Goal: Information Seeking & Learning: Learn about a topic

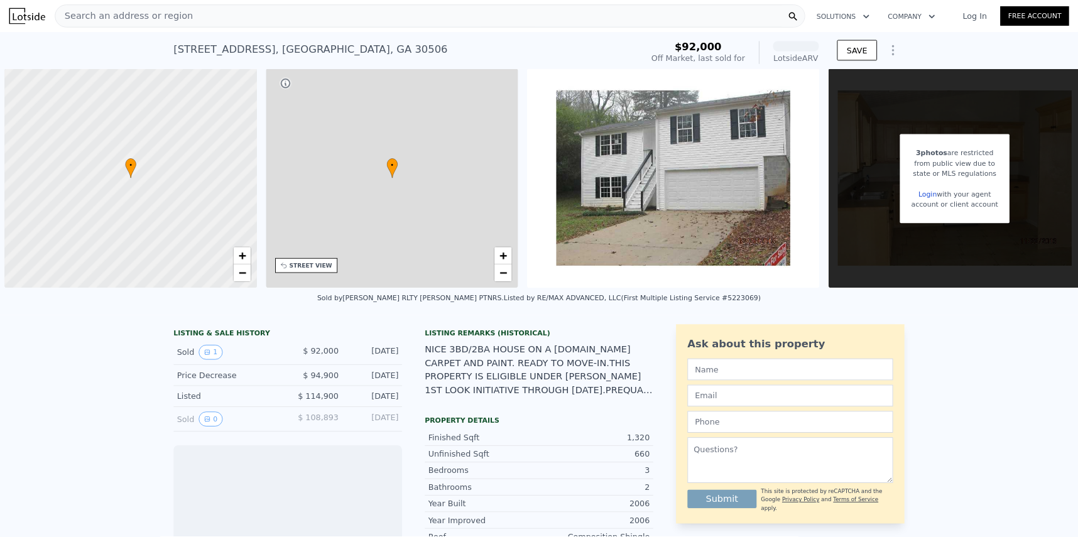
scroll to position [0, 5]
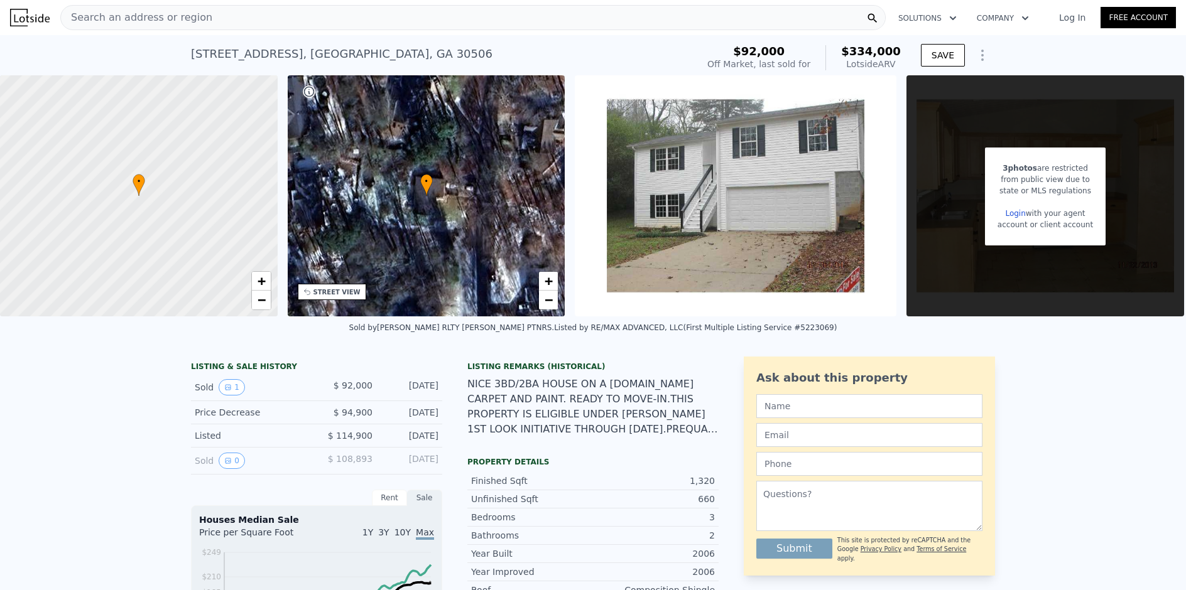
click at [1135, 112] on div "3 photos are restricted from public view due to state or MLS regulations Login …" at bounding box center [1045, 195] width 278 height 241
click at [1021, 211] on link "Login" at bounding box center [1015, 213] width 20 height 9
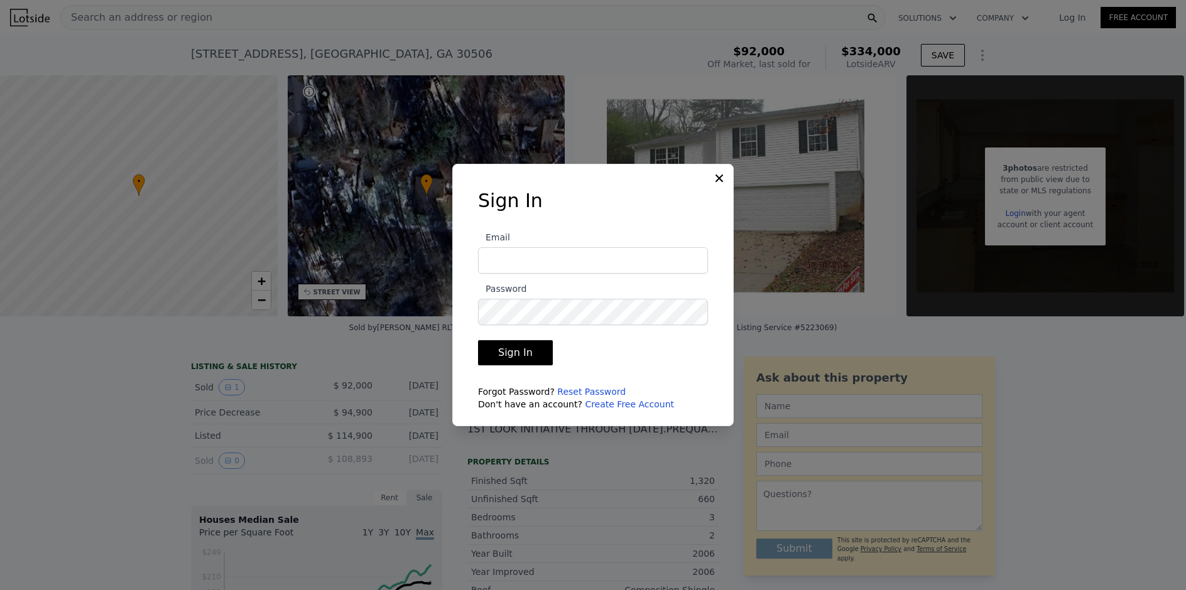
click at [718, 169] on div "Sign In Email Password Sign In Forgot Password? Reset Password Don't have an ac…" at bounding box center [592, 295] width 281 height 263
click at [717, 190] on div "Sign In Email Password Sign In Forgot Password? Reset Password Don't have an ac…" at bounding box center [593, 305] width 270 height 231
click at [719, 176] on icon at bounding box center [719, 178] width 13 height 13
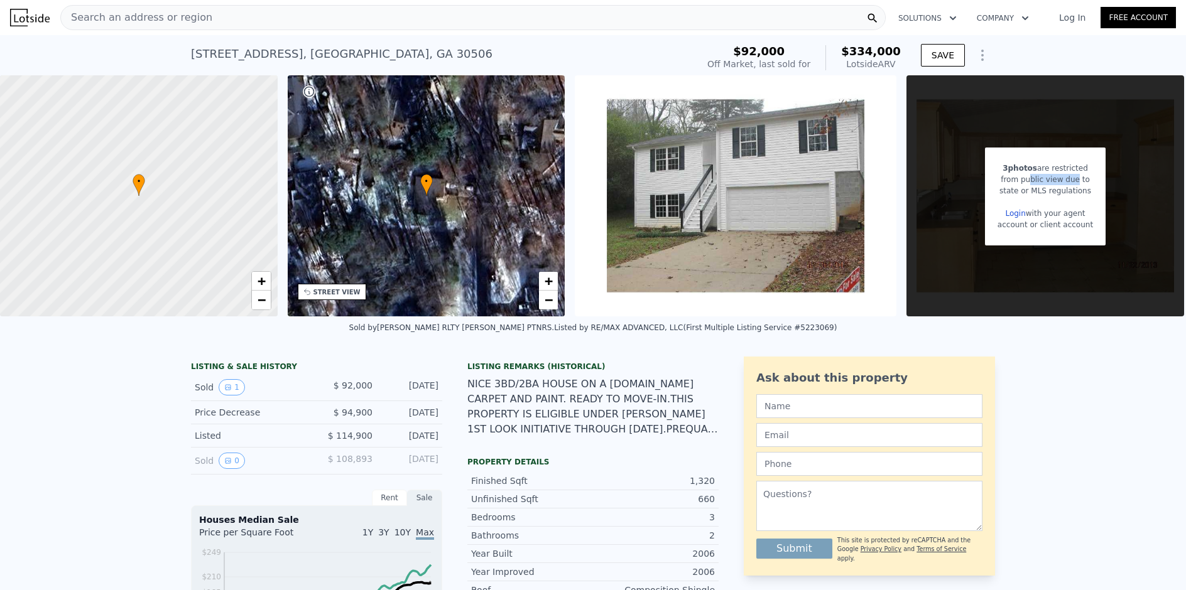
drag, startPoint x: 1051, startPoint y: 176, endPoint x: 1076, endPoint y: 178, distance: 25.2
click at [1076, 178] on div "from public view due to" at bounding box center [1044, 179] width 95 height 11
click at [1057, 187] on div "state or MLS regulations" at bounding box center [1044, 190] width 95 height 11
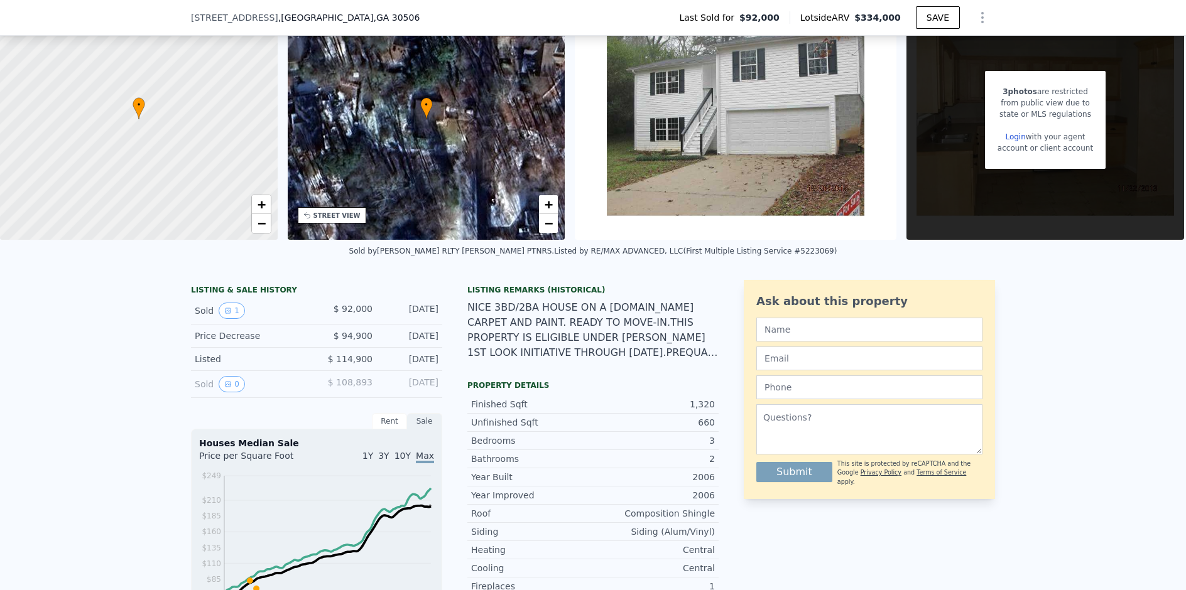
scroll to position [58, 0]
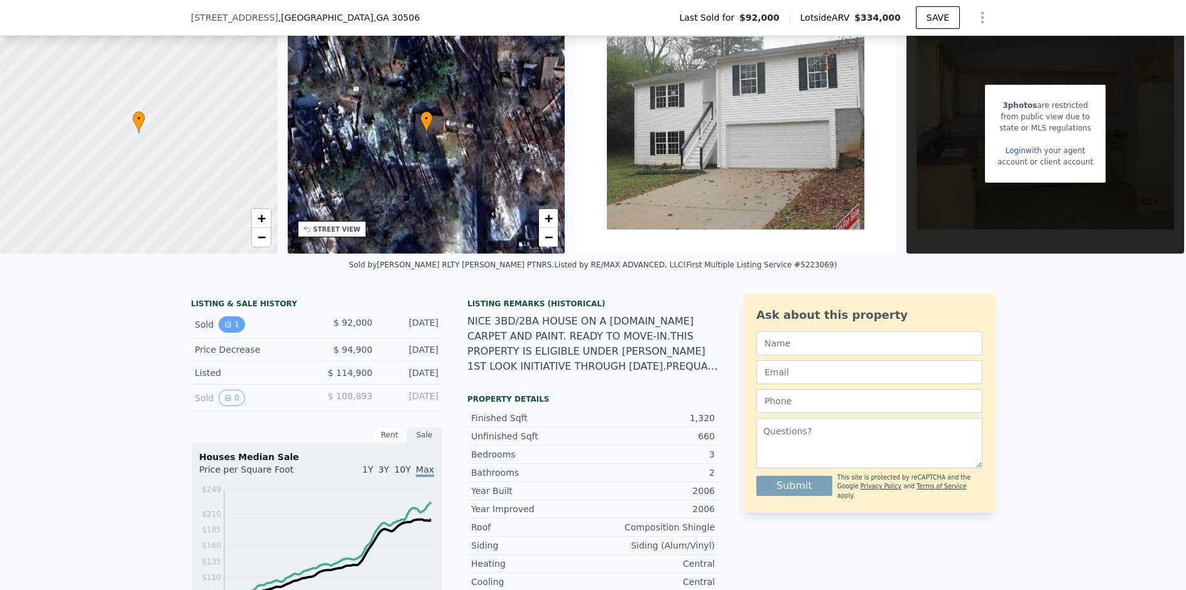
click at [219, 333] on button "1" at bounding box center [232, 325] width 26 height 16
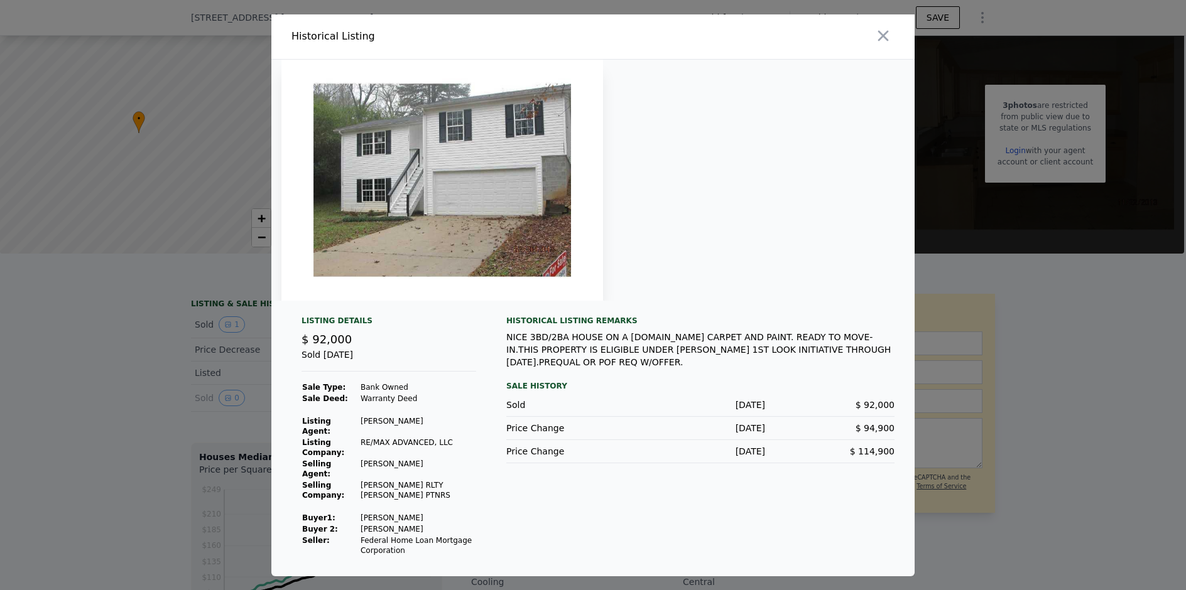
click at [186, 455] on div at bounding box center [593, 295] width 1186 height 590
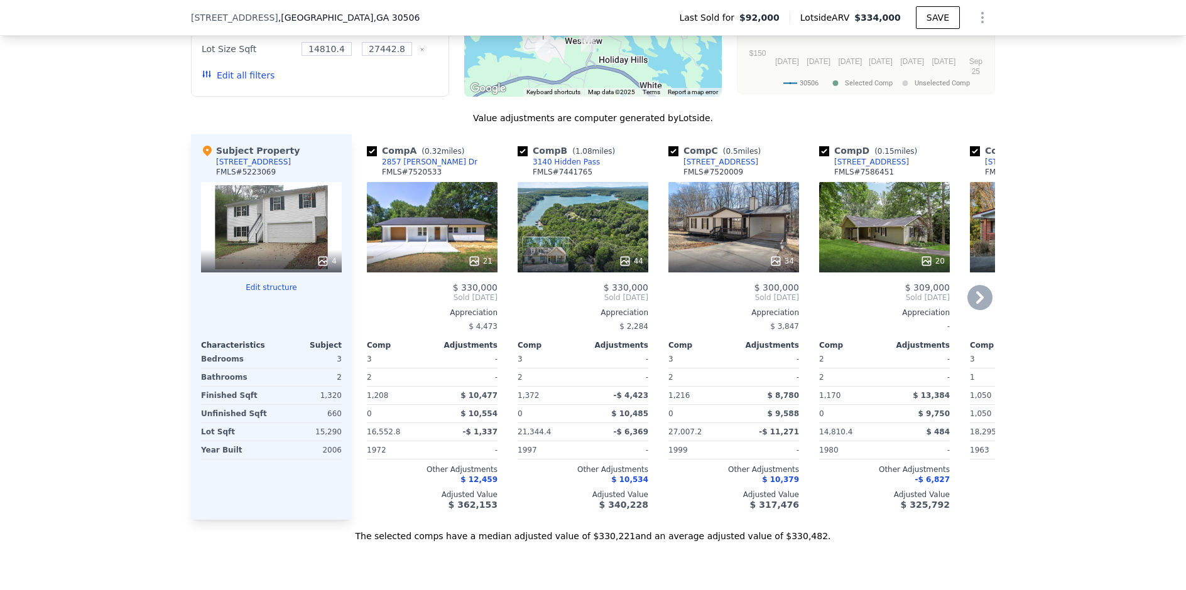
scroll to position [1189, 0]
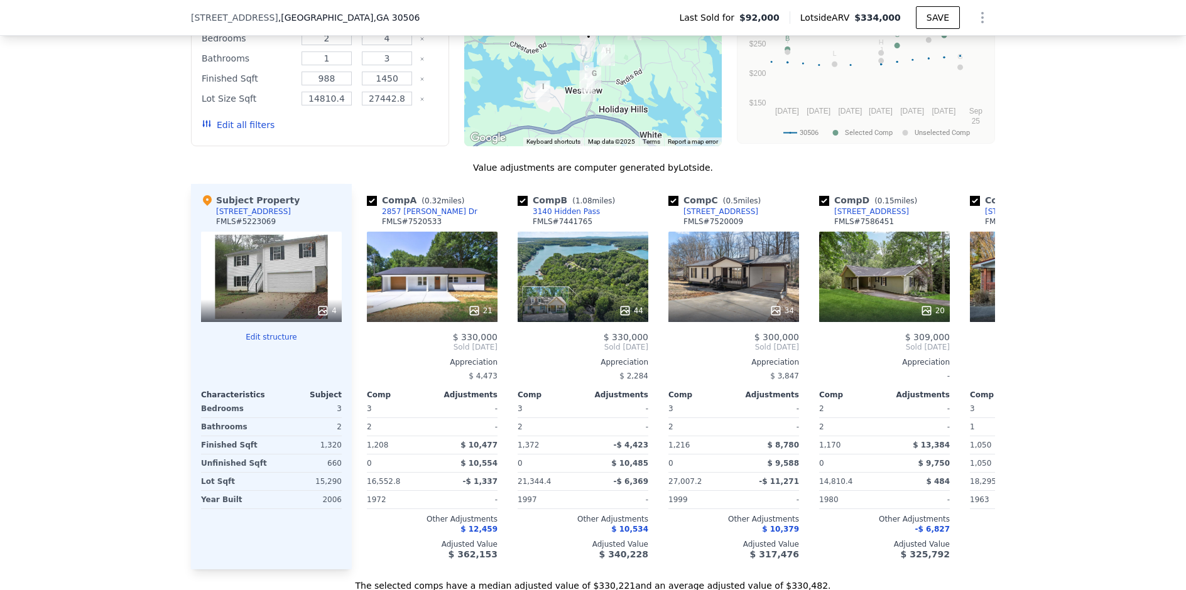
click at [285, 292] on div "4" at bounding box center [271, 277] width 141 height 90
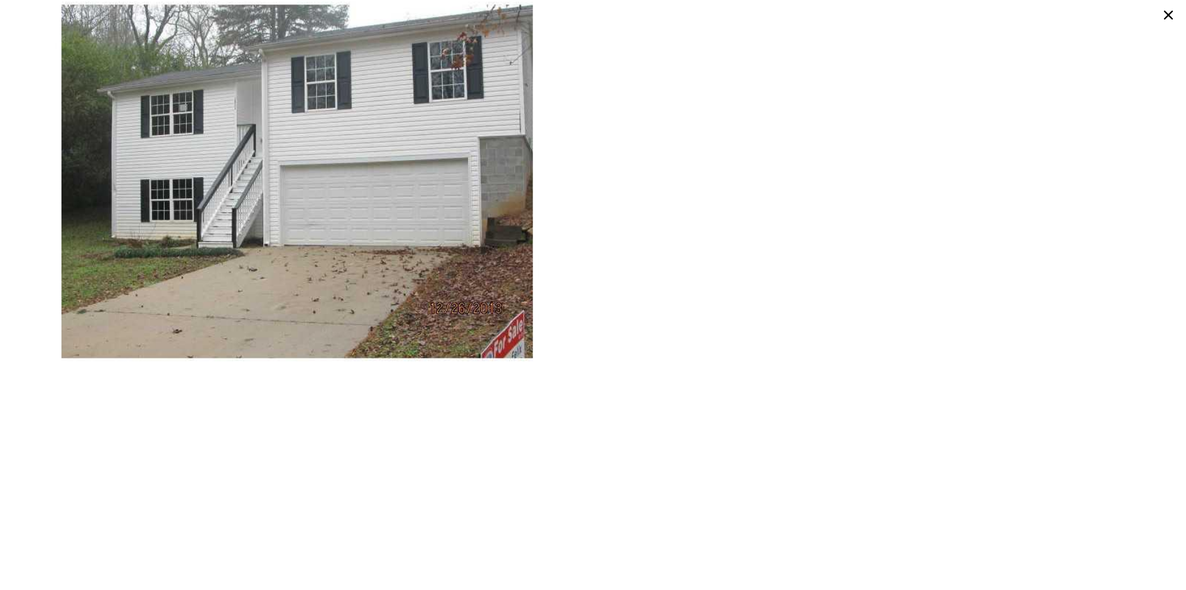
scroll to position [62, 0]
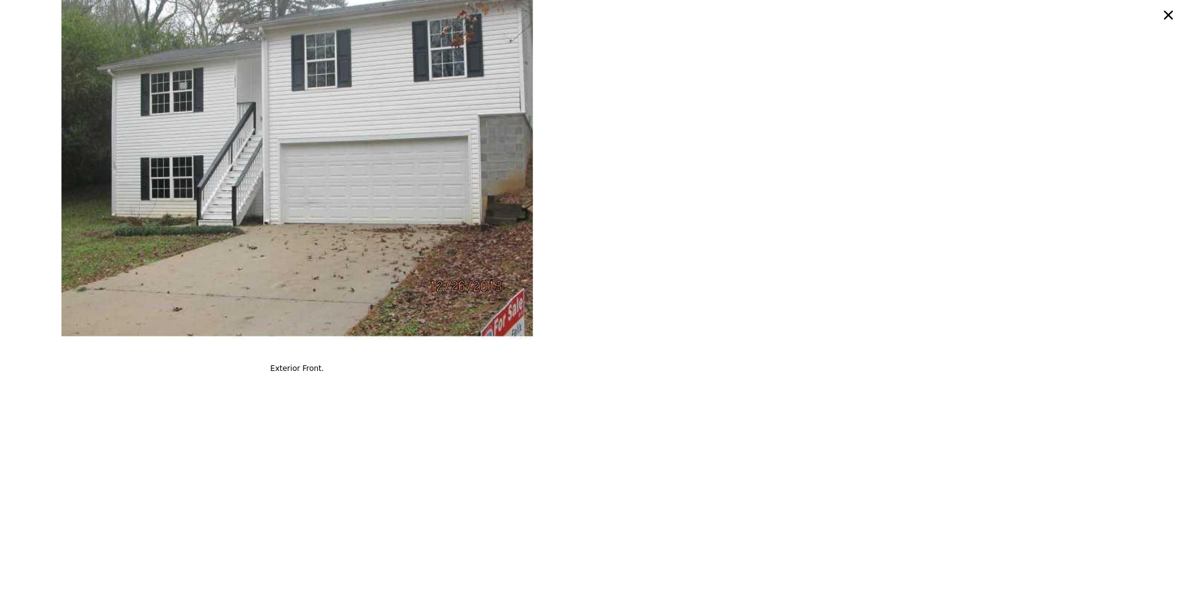
click at [1163, 23] on icon at bounding box center [1168, 15] width 20 height 20
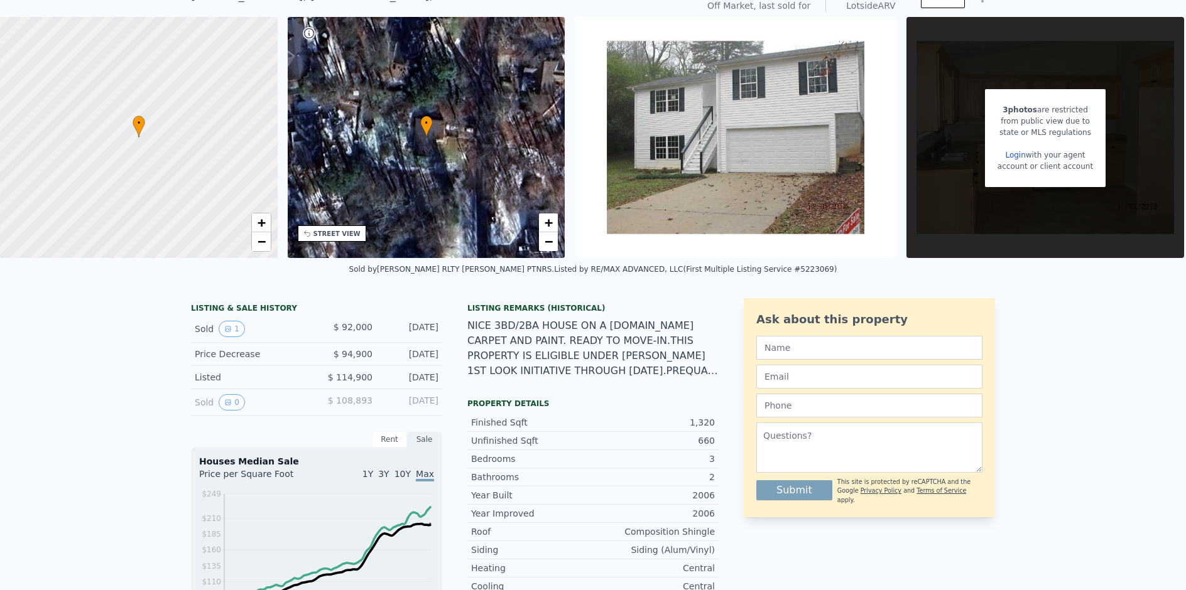
scroll to position [0, 0]
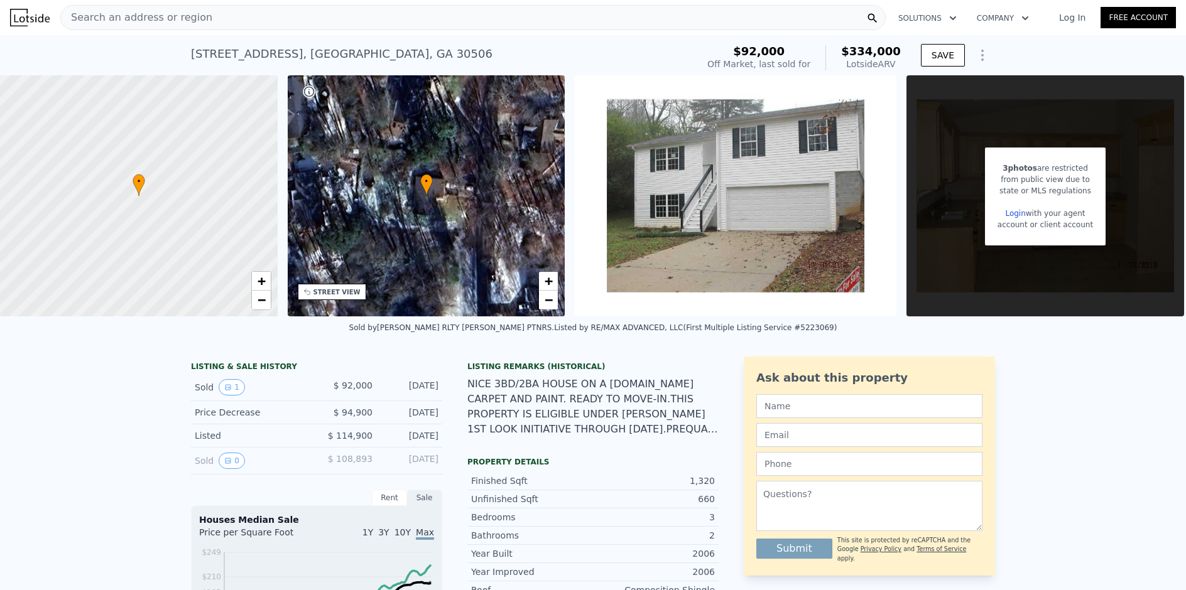
click at [976, 56] on icon "Show Options" at bounding box center [982, 55] width 15 height 15
click at [792, 160] on img at bounding box center [736, 195] width 322 height 241
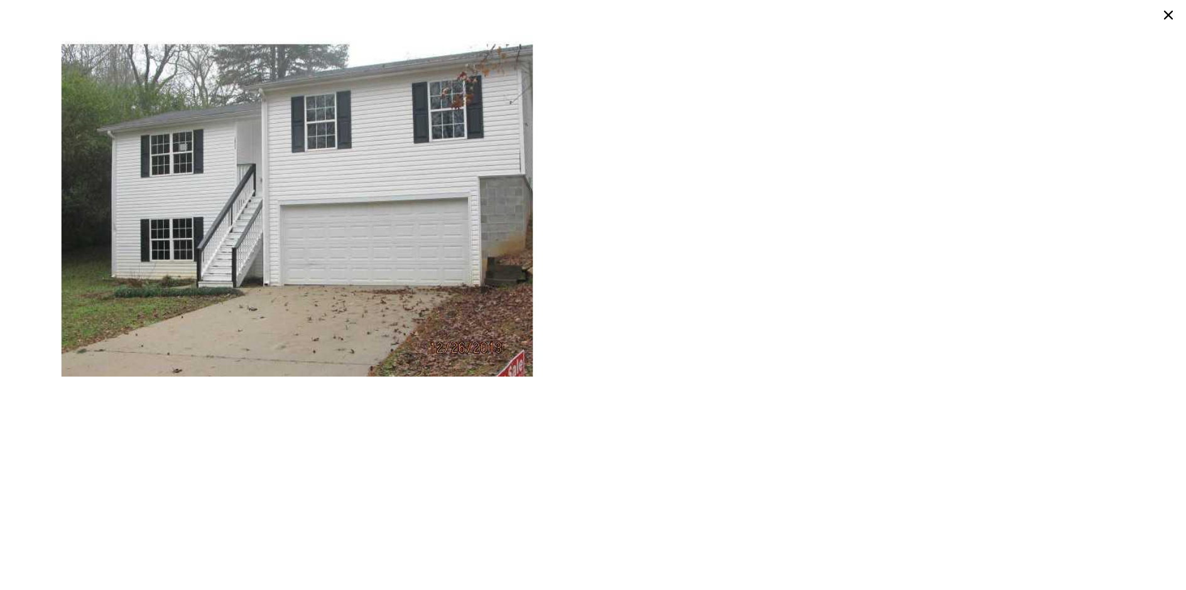
click at [1166, 12] on icon at bounding box center [1168, 15] width 20 height 20
